Goal: Transaction & Acquisition: Purchase product/service

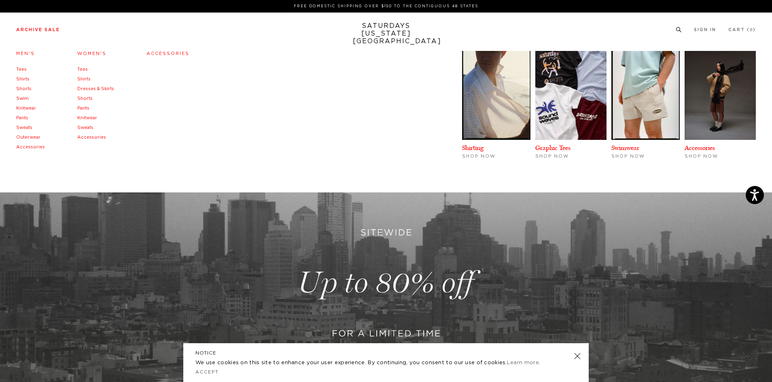
click at [48, 26] on li "Archive Sale Men's Tees Shirts Shorts Swim Knitwear Pants Sweats Outerwear" at bounding box center [38, 29] width 44 height 7
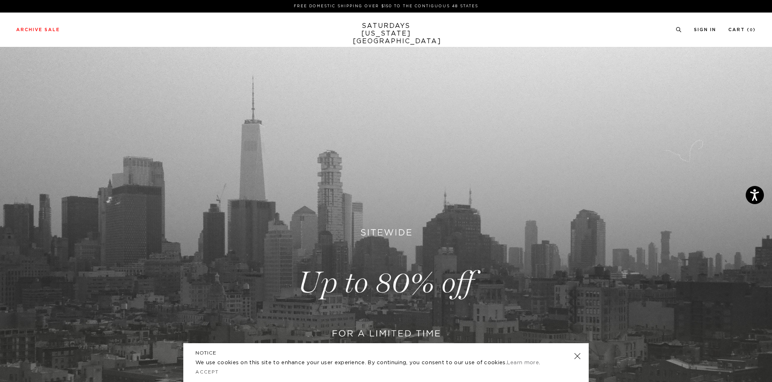
drag, startPoint x: 579, startPoint y: 358, endPoint x: 565, endPoint y: 339, distance: 24.0
click at [579, 358] on link at bounding box center [577, 356] width 11 height 11
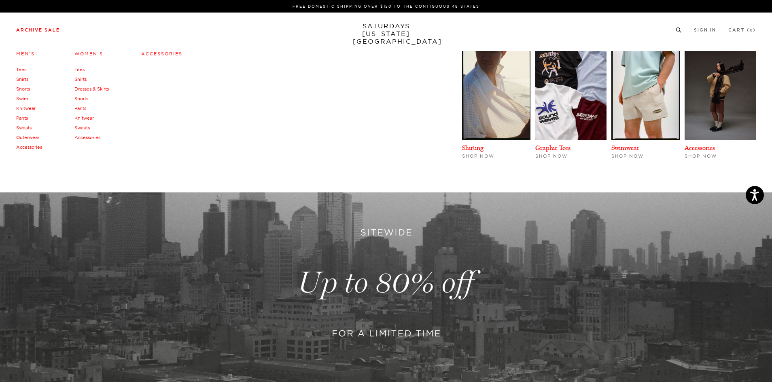
click at [26, 55] on link "Men's" at bounding box center [25, 54] width 19 height 6
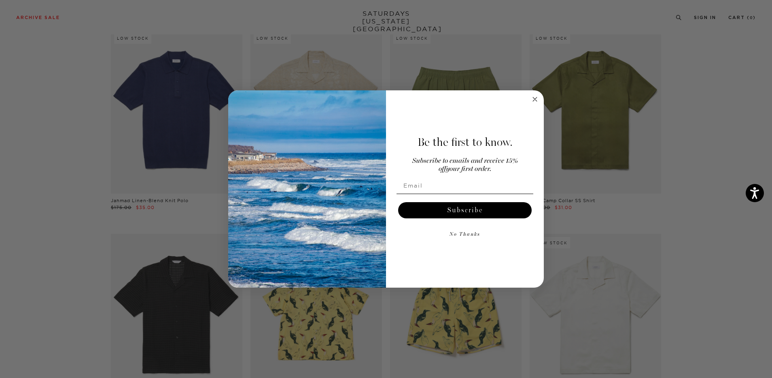
scroll to position [850, 0]
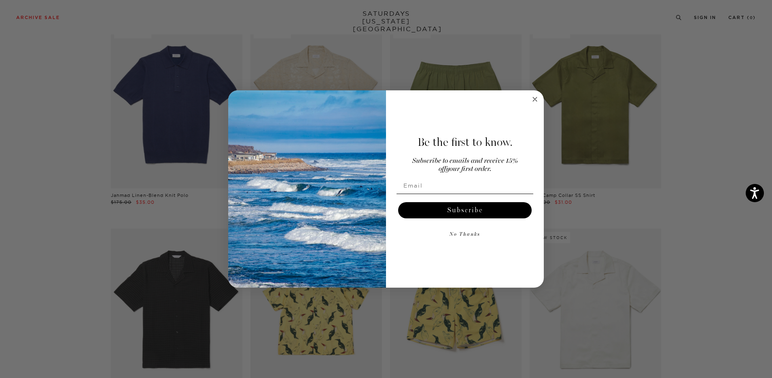
click at [535, 99] on icon "Close dialog" at bounding box center [535, 99] width 4 height 4
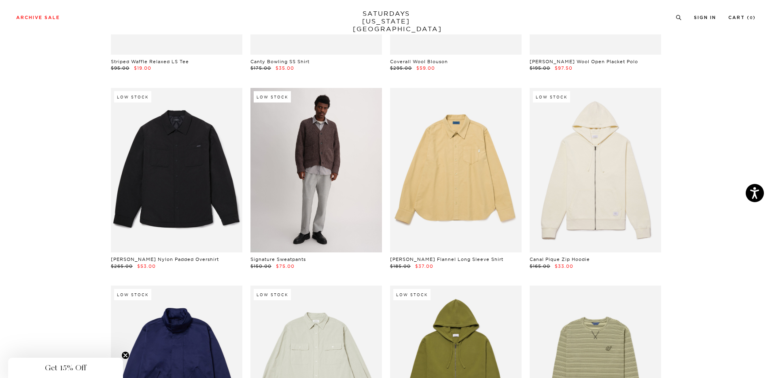
scroll to position [8538, 0]
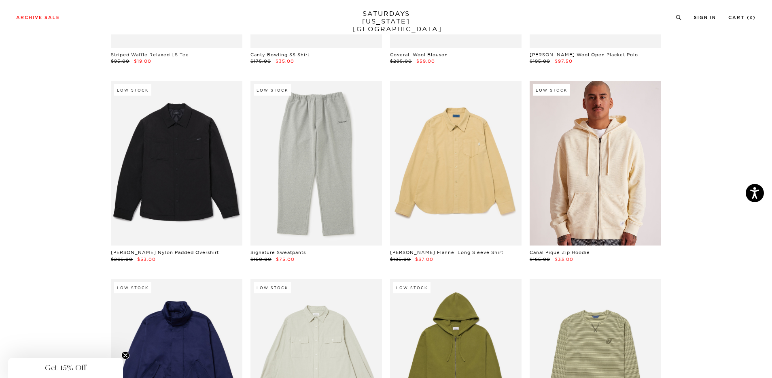
click at [627, 136] on link at bounding box center [596, 163] width 132 height 164
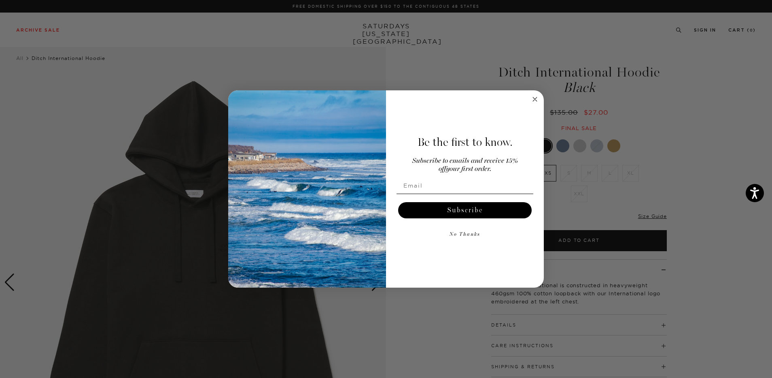
click at [533, 99] on circle "Close dialog" at bounding box center [535, 98] width 9 height 9
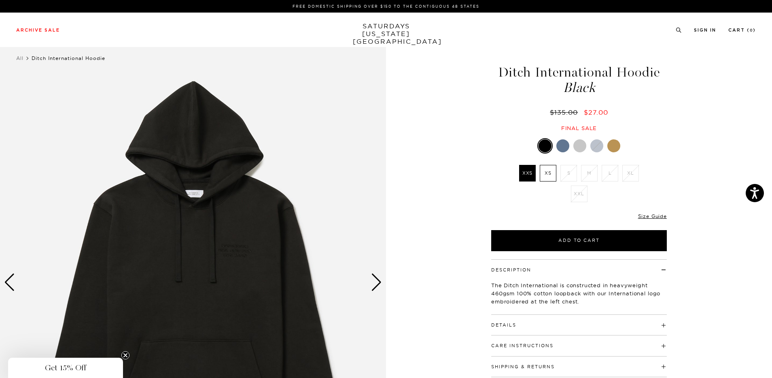
click at [563, 149] on div at bounding box center [562, 145] width 13 height 13
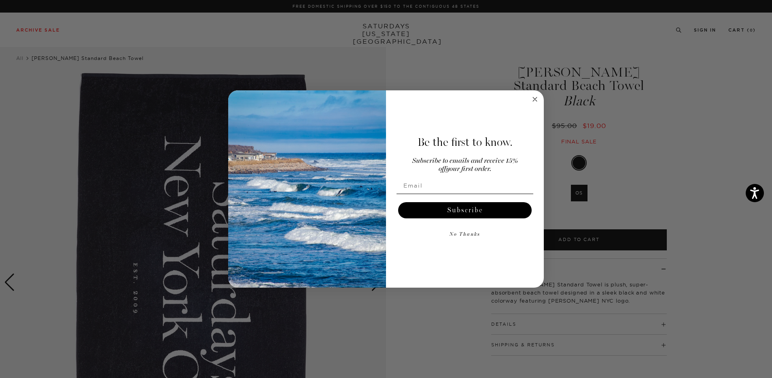
click at [534, 97] on circle "Close dialog" at bounding box center [535, 98] width 9 height 9
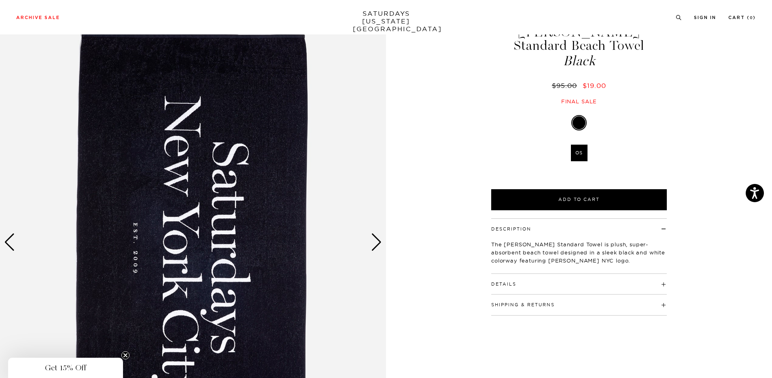
click at [550, 232] on div "The Miller Standard Towel is plush, super-absorbent beach towel designed in a s…" at bounding box center [579, 249] width 176 height 34
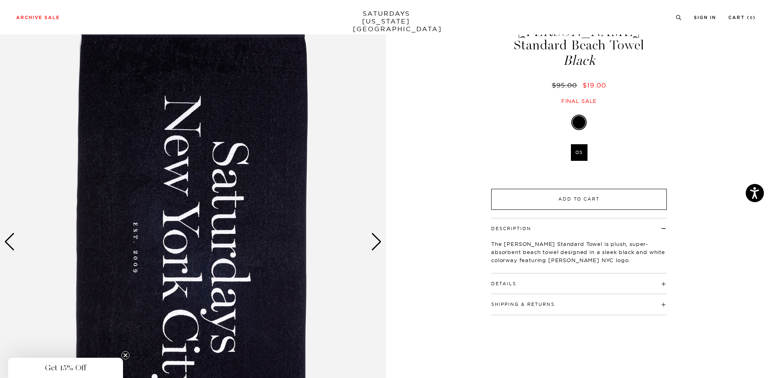
click at [550, 189] on button "Add to Cart" at bounding box center [579, 199] width 176 height 21
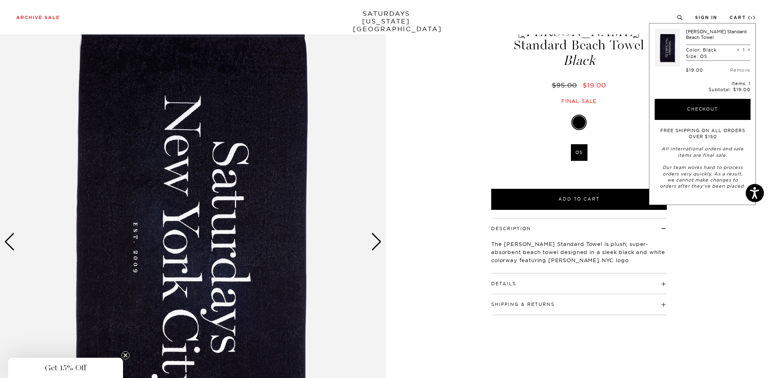
click at [595, 273] on h4 "Details" at bounding box center [579, 279] width 176 height 13
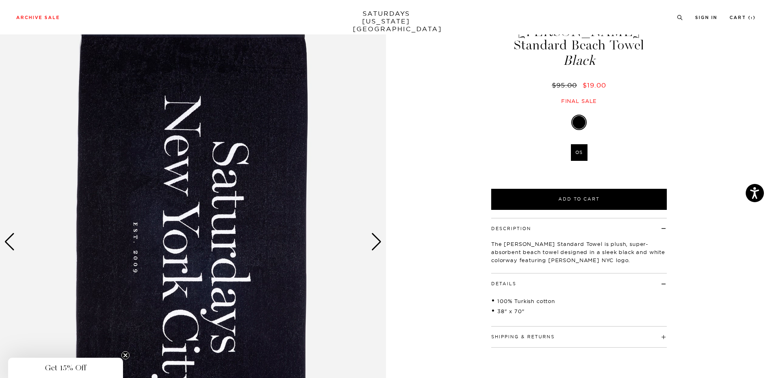
click at [573, 273] on h4 "Details" at bounding box center [579, 279] width 176 height 13
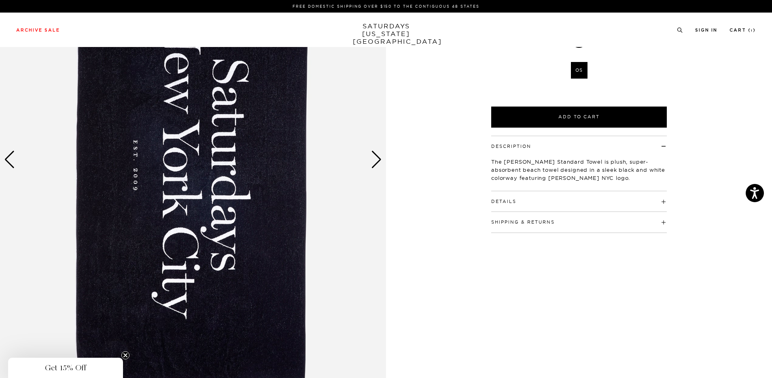
scroll to position [0, 0]
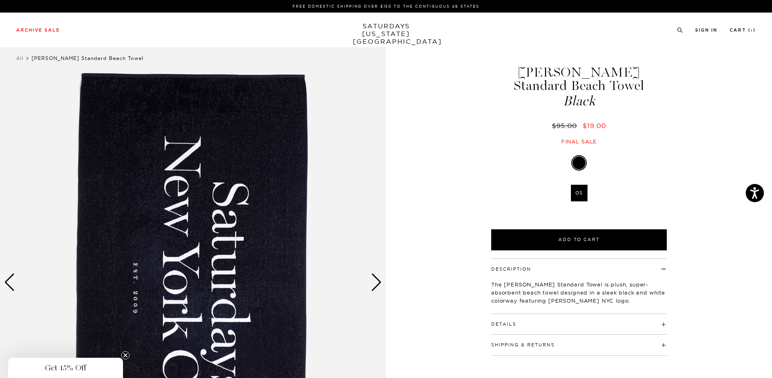
click at [381, 274] on div "Next slide" at bounding box center [376, 282] width 11 height 18
click at [376, 278] on div "Next slide" at bounding box center [376, 282] width 11 height 18
click at [739, 30] on link "Cart ( 1 )" at bounding box center [743, 30] width 26 height 4
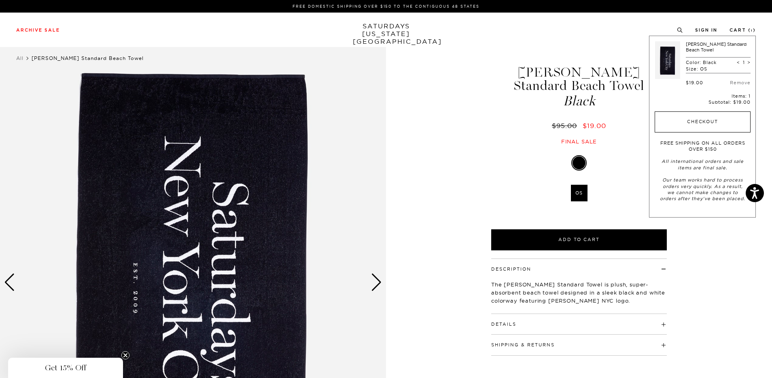
click at [677, 114] on button "Checkout" at bounding box center [703, 121] width 96 height 21
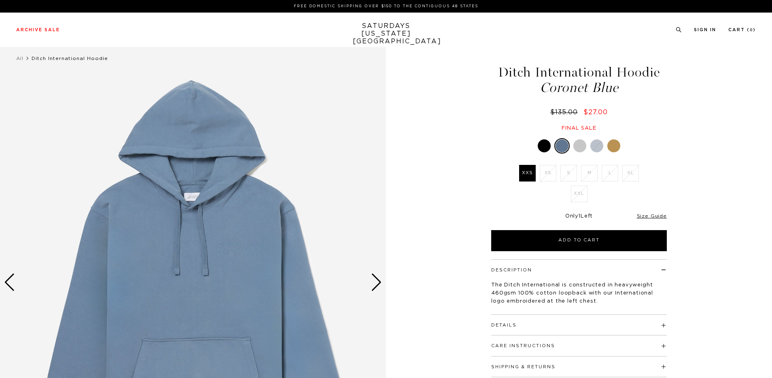
click at [579, 145] on div at bounding box center [579, 145] width 13 height 13
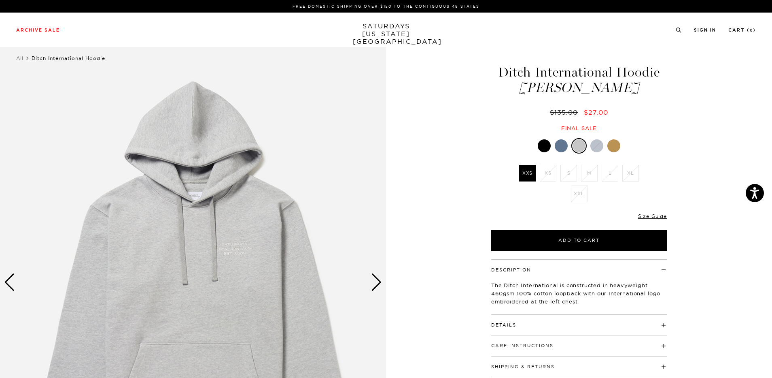
click at [600, 149] on div at bounding box center [596, 145] width 13 height 13
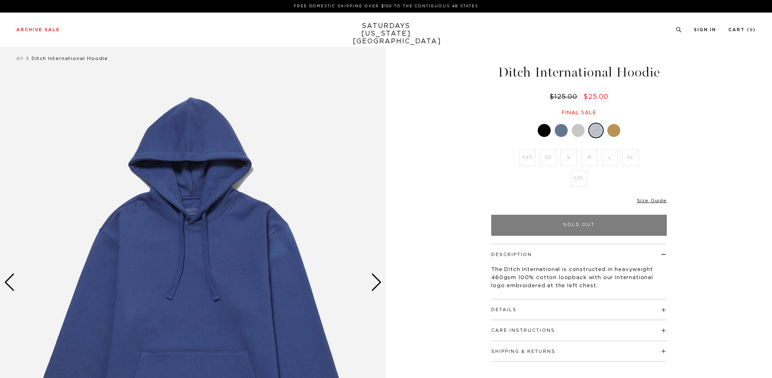
click at [615, 137] on link at bounding box center [614, 130] width 14 height 14
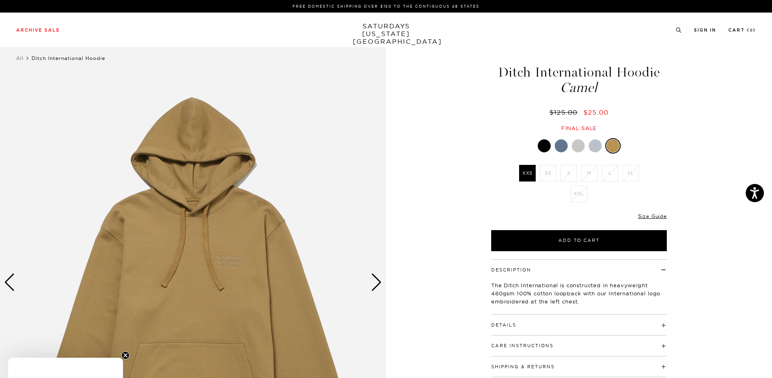
click at [541, 142] on div at bounding box center [544, 145] width 13 height 13
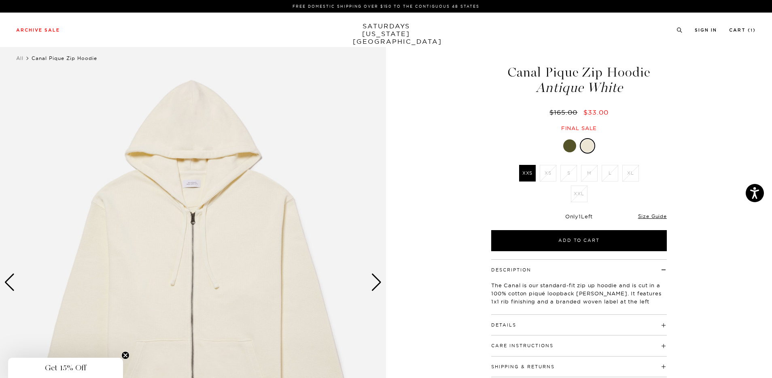
click at [570, 143] on div at bounding box center [569, 145] width 13 height 13
